Goal: Task Accomplishment & Management: Manage account settings

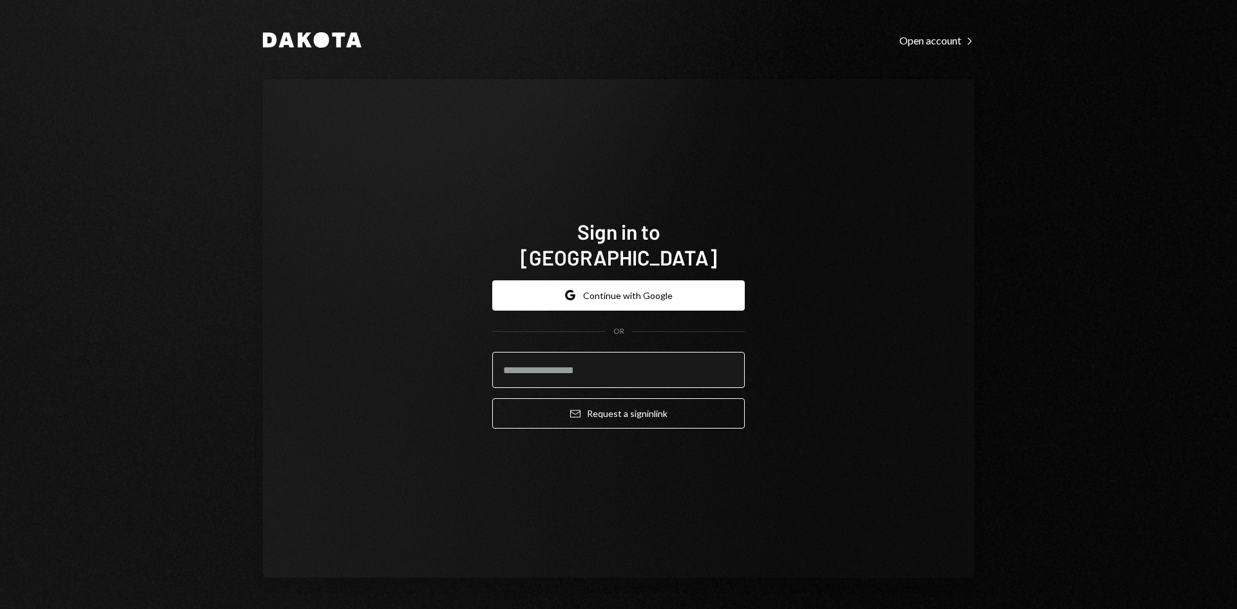
click at [578, 362] on input "email" at bounding box center [618, 370] width 253 height 36
type input "**********"
click at [600, 416] on div "**********" at bounding box center [618, 354] width 253 height 169
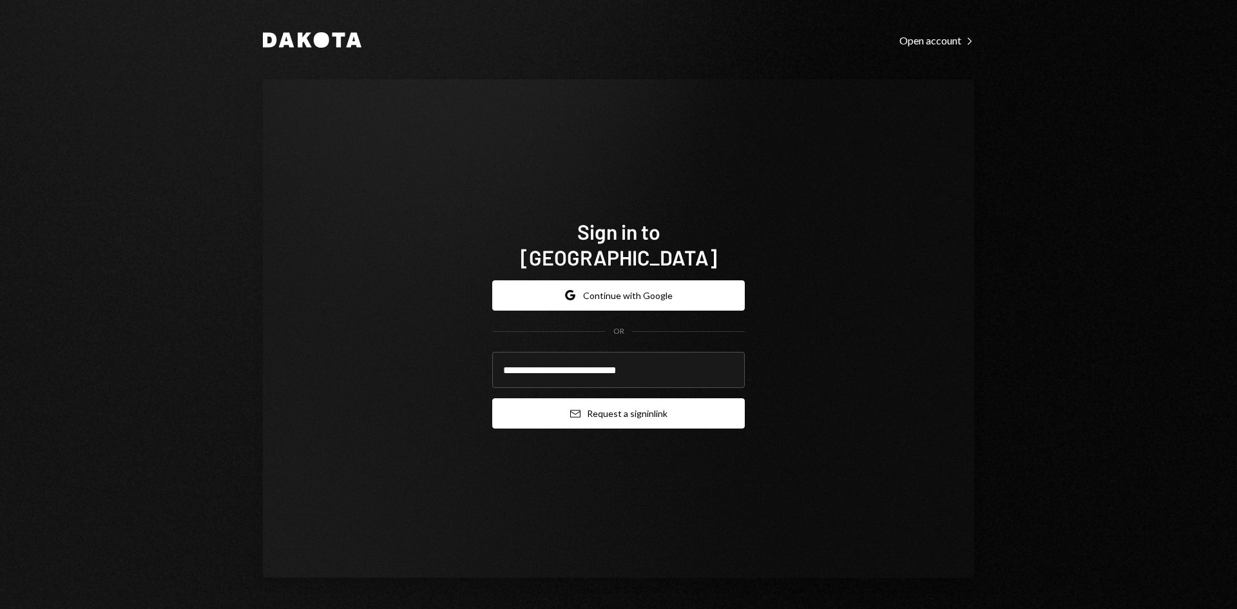
click at [605, 408] on button "Email Request a sign in link" at bounding box center [618, 413] width 253 height 30
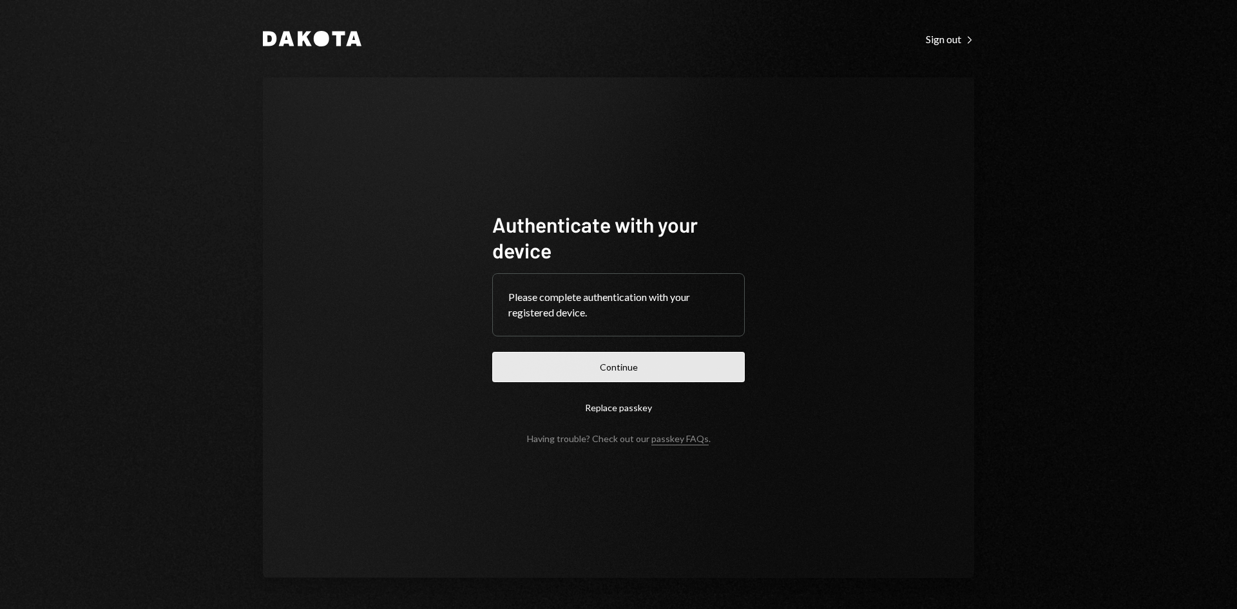
click at [565, 372] on button "Continue" at bounding box center [618, 367] width 253 height 30
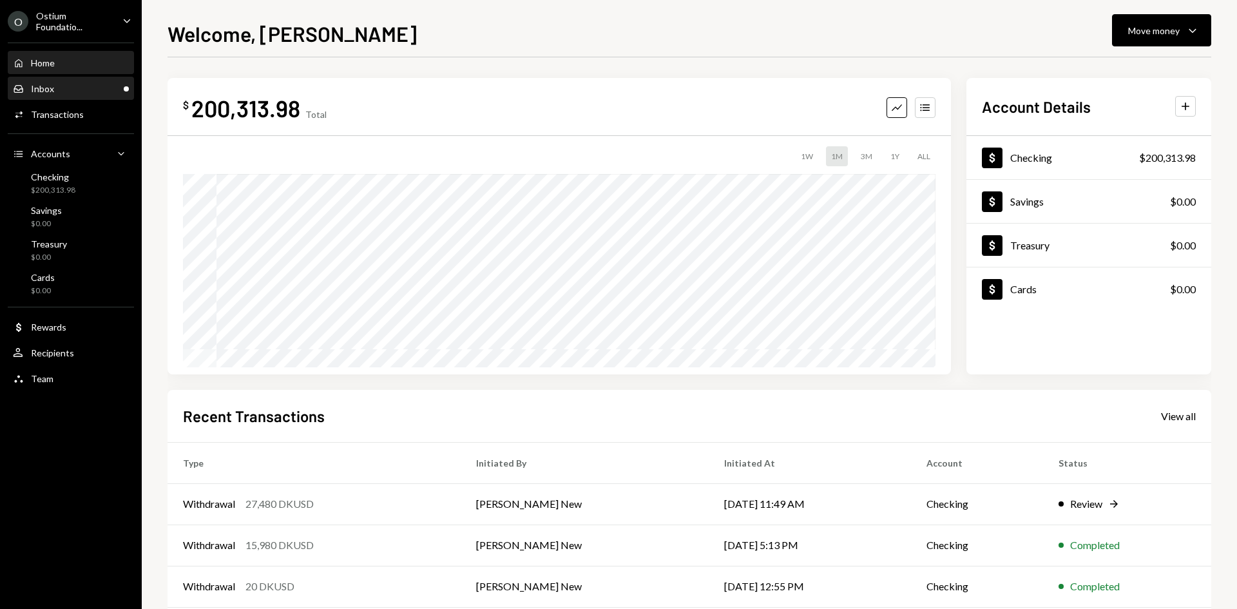
click at [72, 83] on div "Inbox Inbox" at bounding box center [71, 89] width 116 height 12
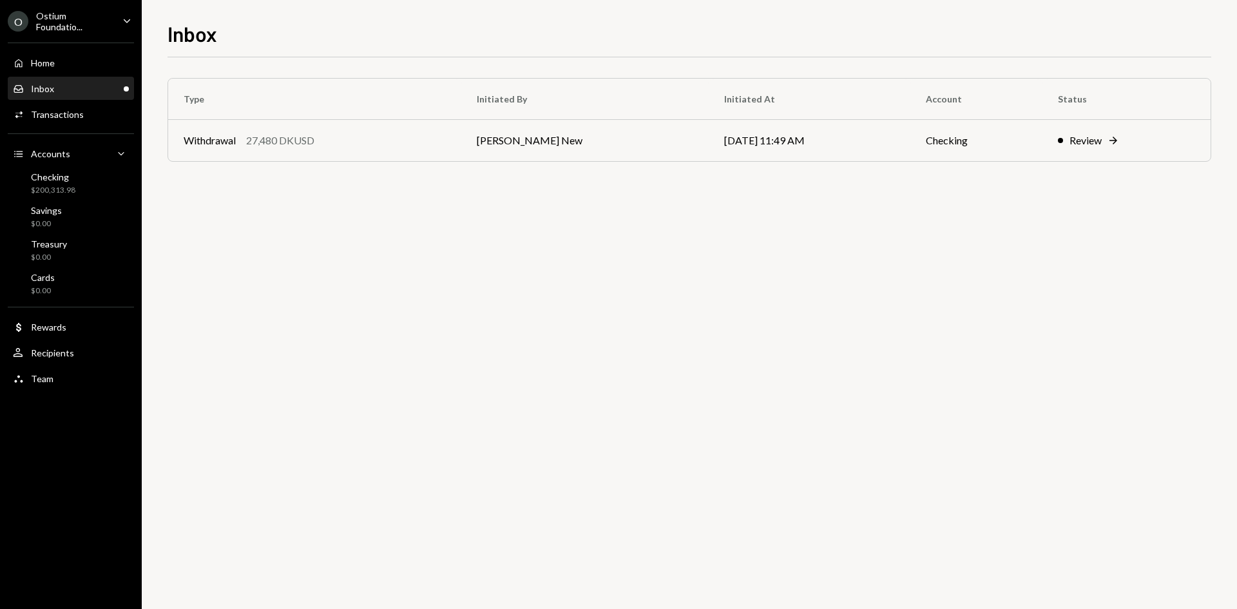
click at [55, 17] on div "Ostium Foundatio..." at bounding box center [74, 21] width 76 height 22
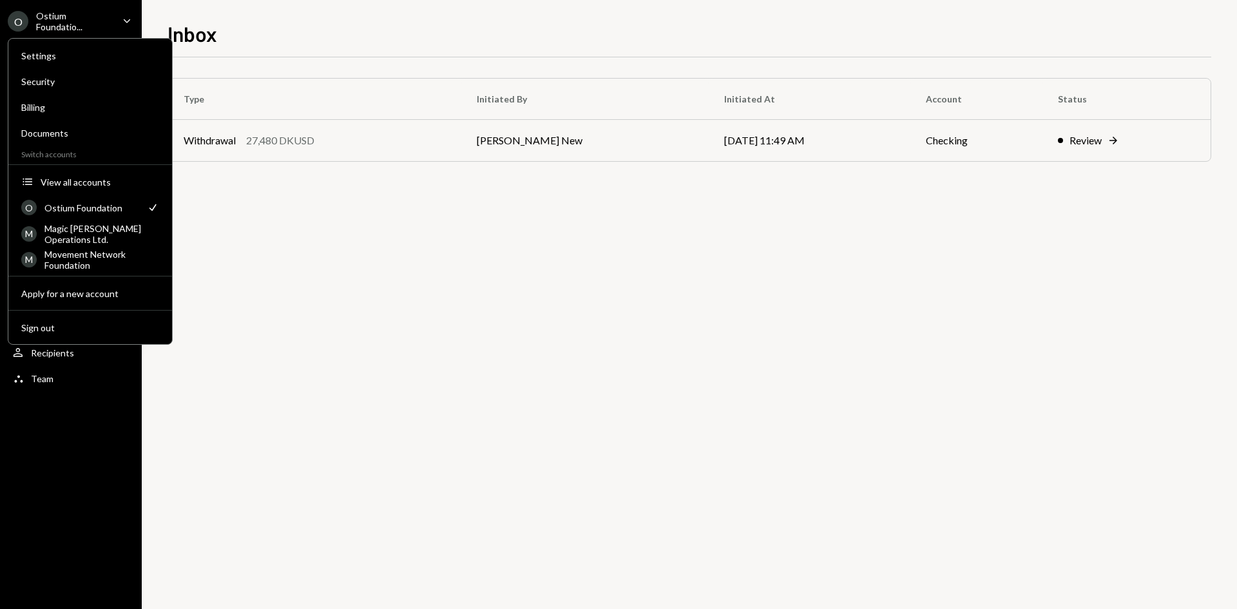
click at [383, 224] on div "Type Initiated By Initiated At Account Status Withdrawal 27,480 DKUSD Richard B…" at bounding box center [689, 332] width 1044 height 551
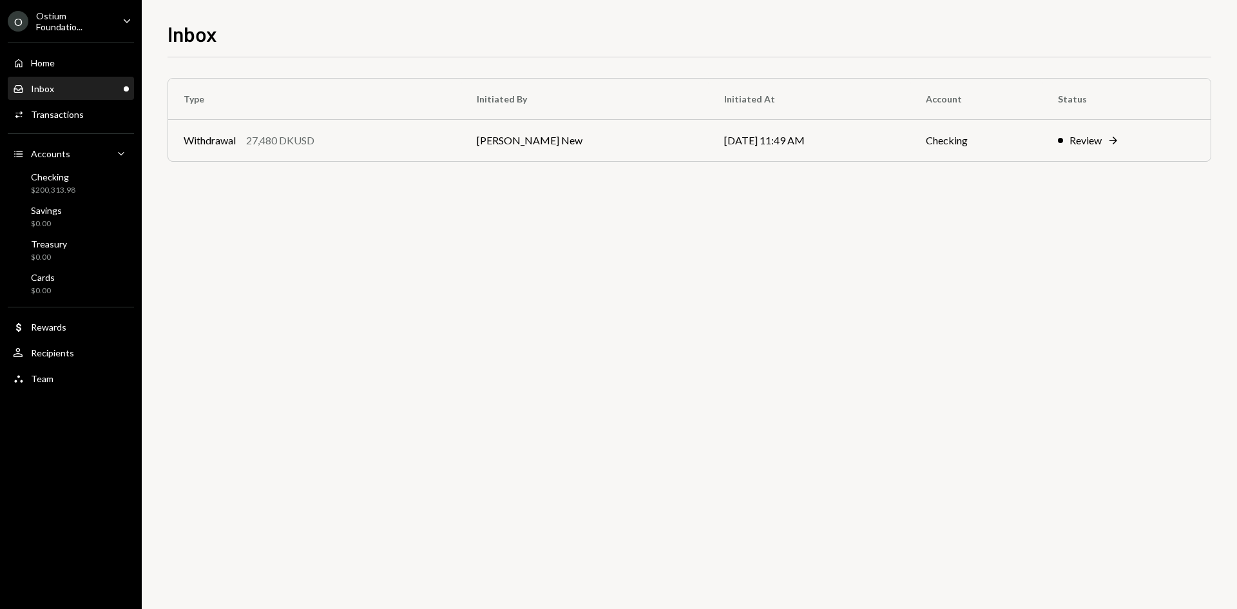
click at [104, 27] on div "Ostium Foundatio..." at bounding box center [74, 21] width 76 height 22
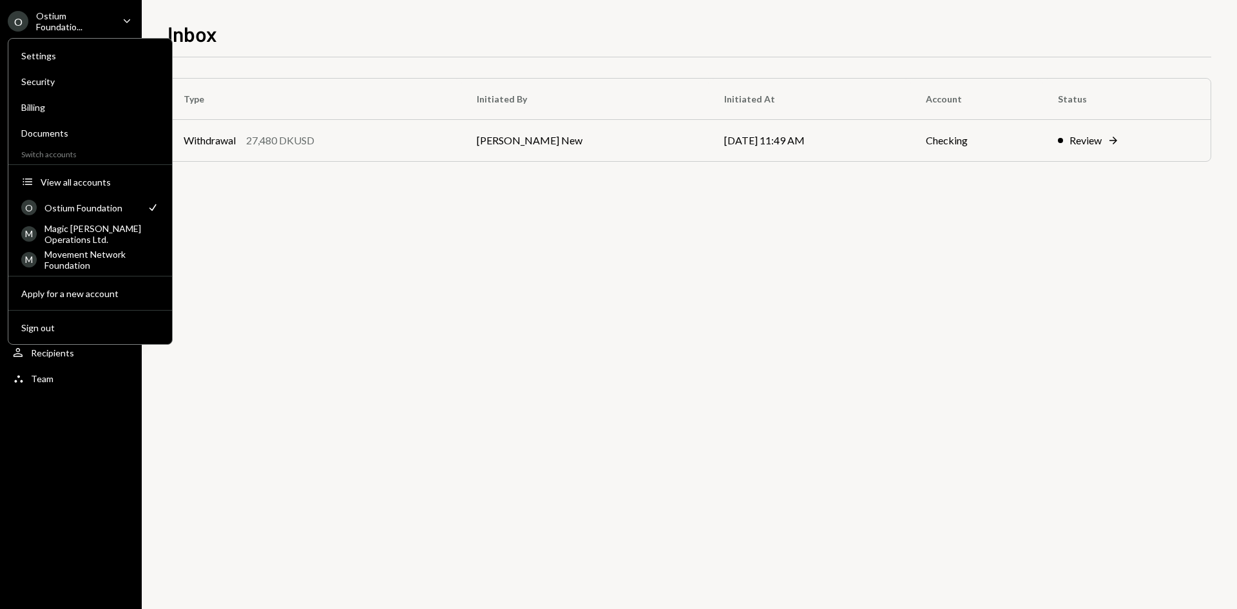
click at [105, 14] on div "Ostium Foundatio..." at bounding box center [74, 21] width 76 height 22
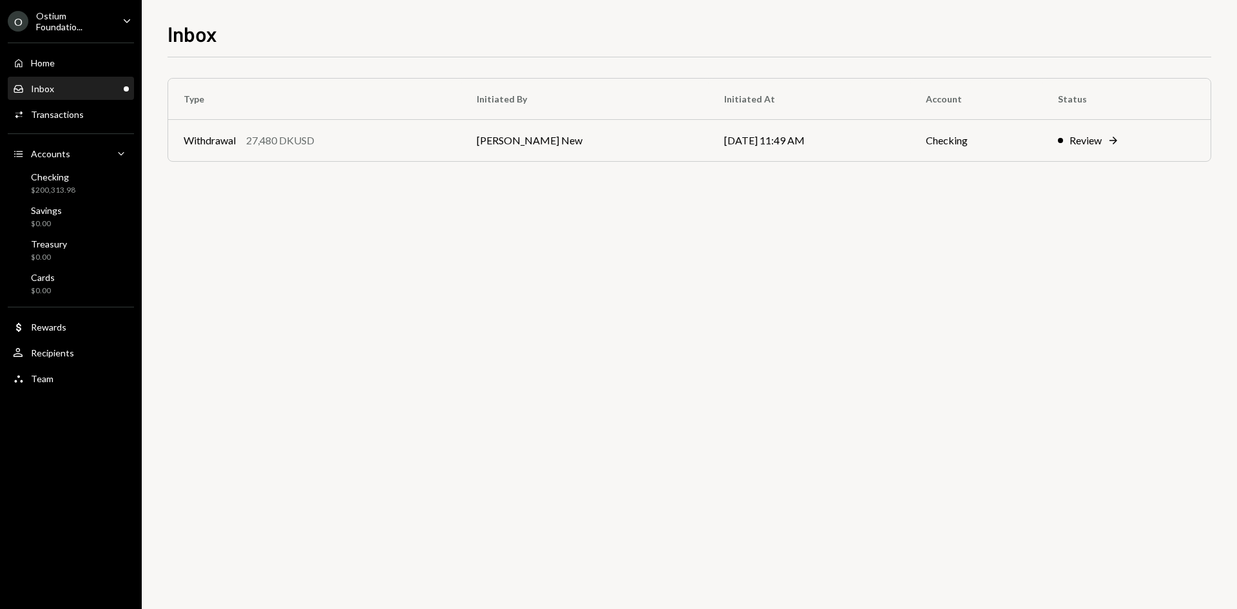
click at [75, 21] on div "Ostium Foundatio..." at bounding box center [74, 21] width 76 height 22
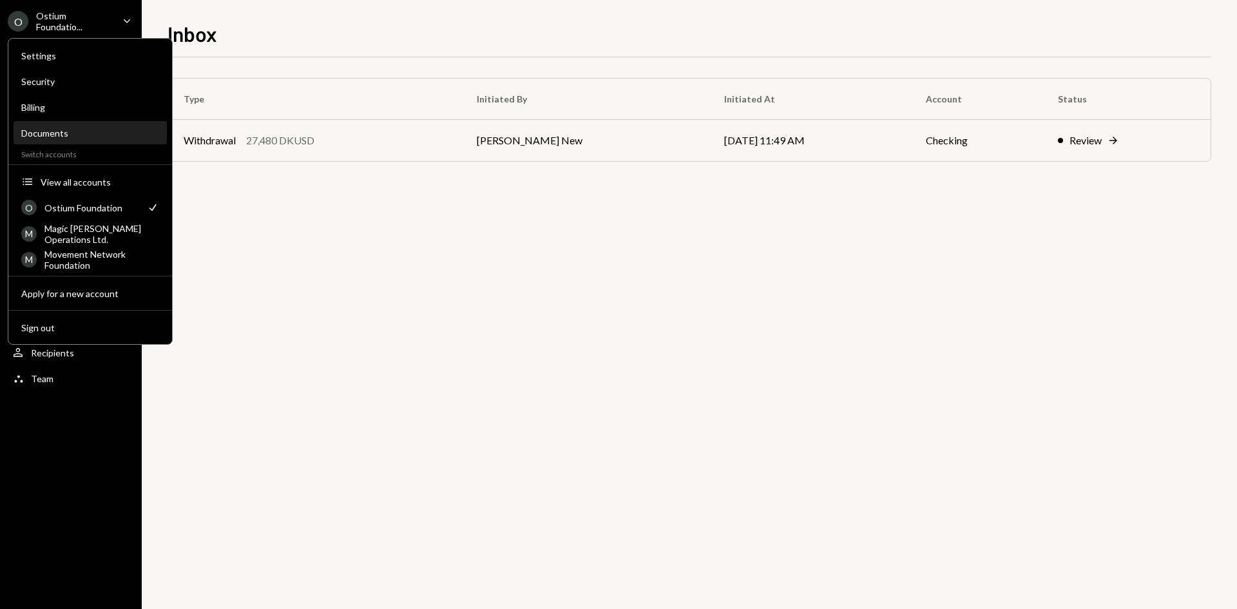
click at [33, 139] on div "Documents" at bounding box center [90, 133] width 138 height 22
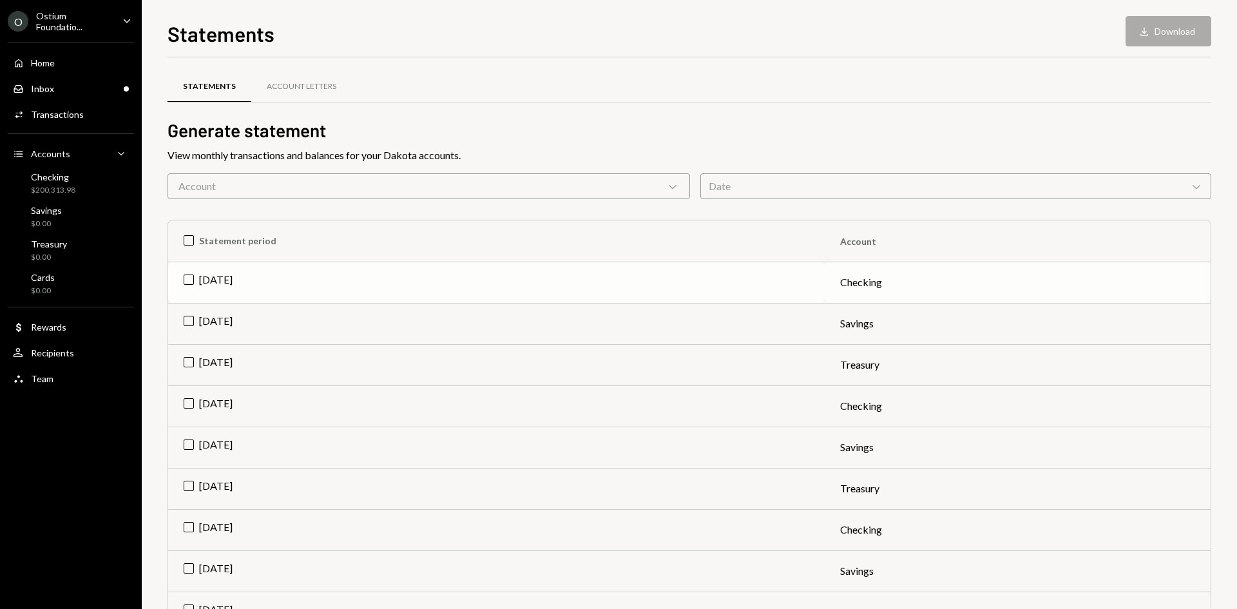
click at [836, 281] on td "Checking" at bounding box center [1018, 282] width 386 height 41
click at [1143, 37] on icon "Download" at bounding box center [1144, 31] width 13 height 13
